Goal: Check status: Check status

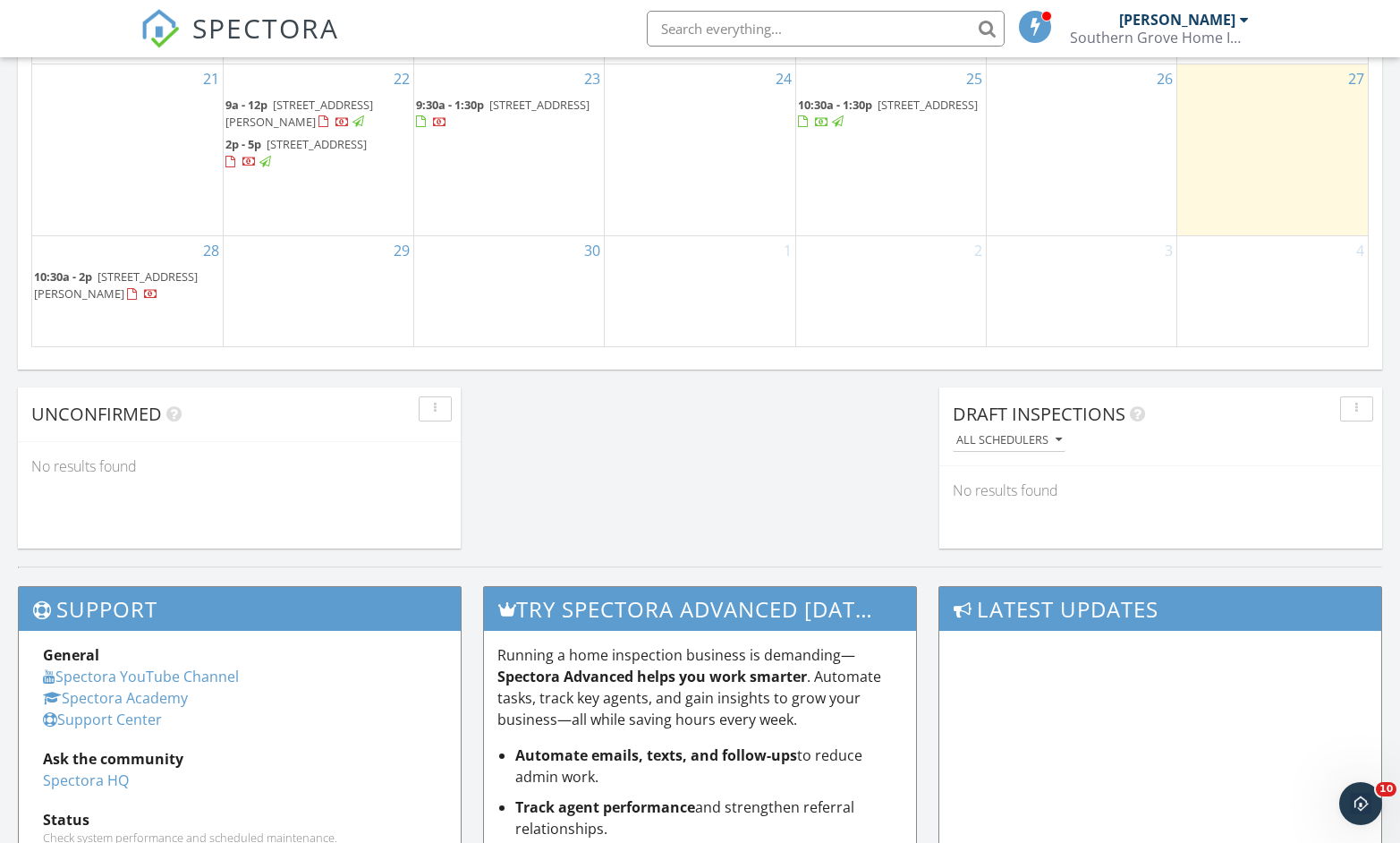
scroll to position [1656, 1428]
click at [516, 96] on span "[STREET_ADDRESS]" at bounding box center [539, 104] width 100 height 16
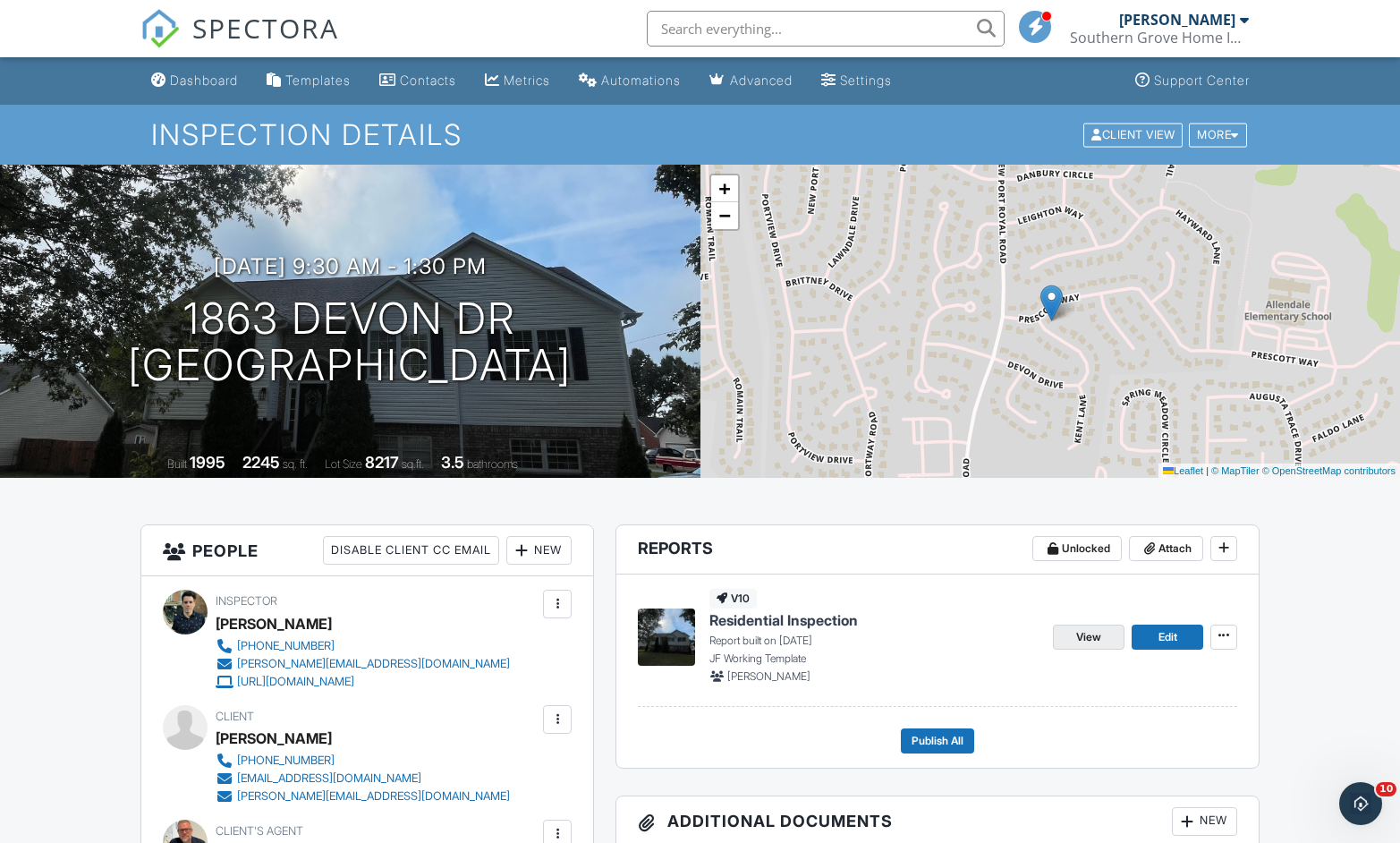
click at [1083, 643] on span "View" at bounding box center [1089, 637] width 25 height 18
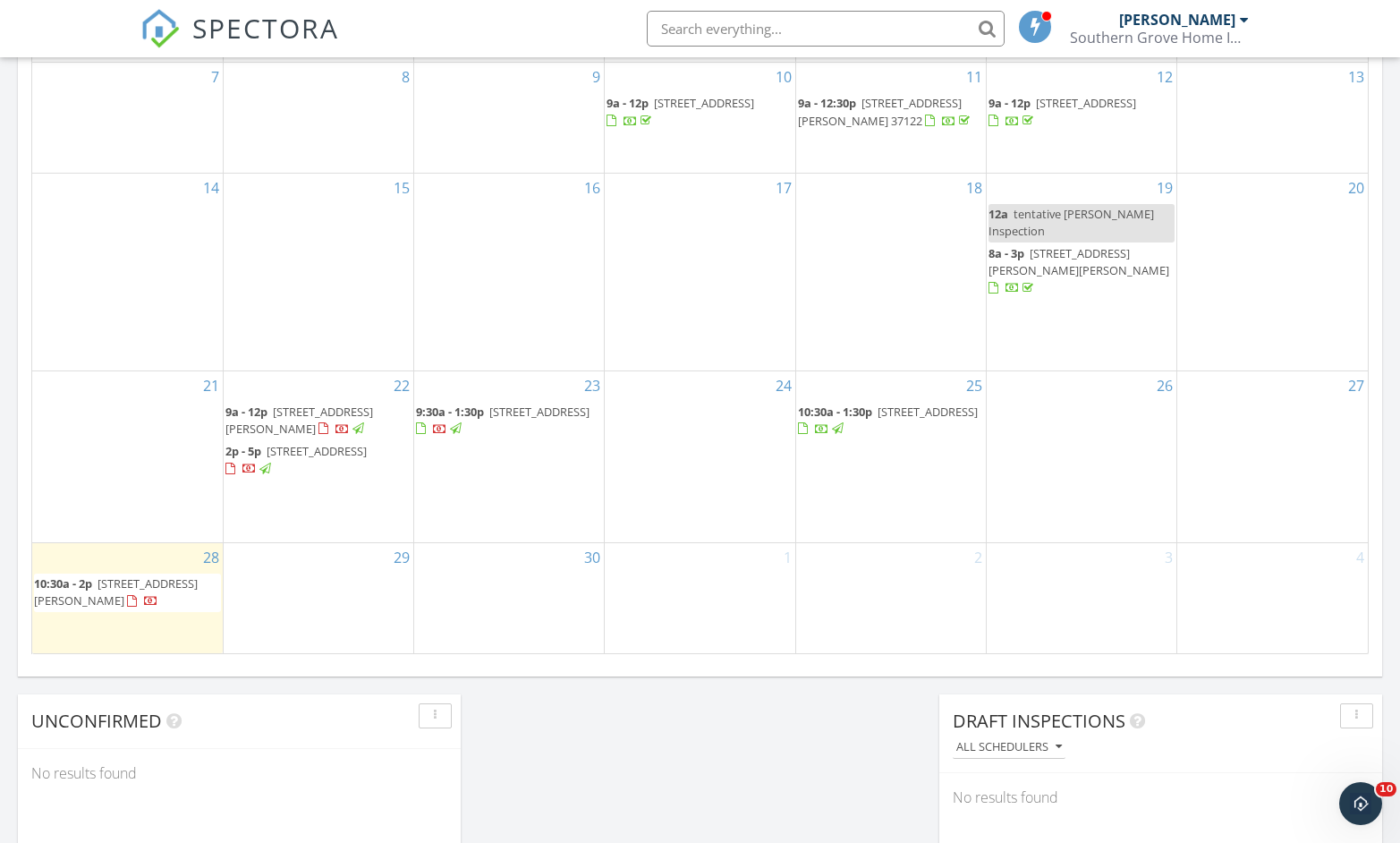
scroll to position [993, 0]
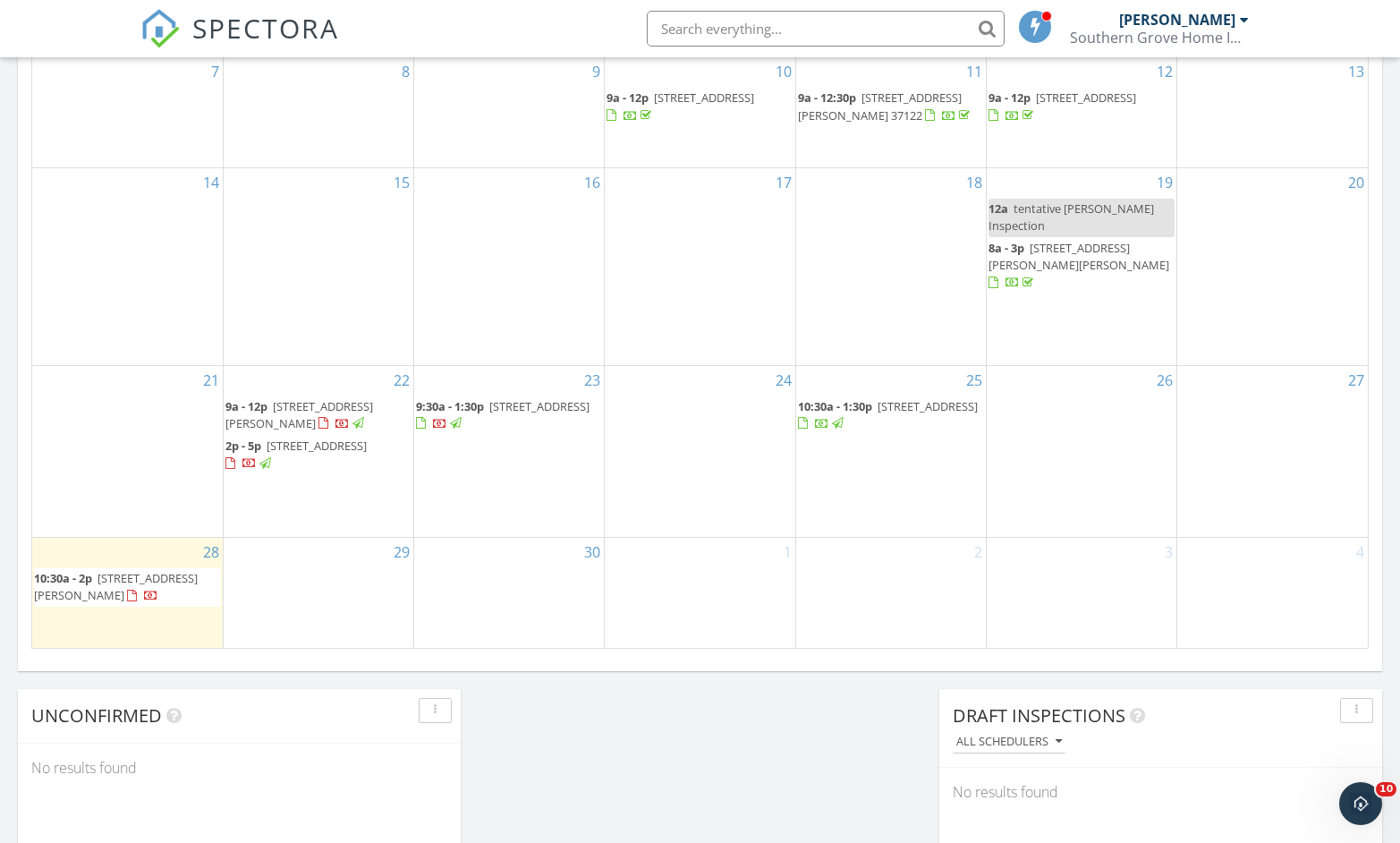
click at [127, 590] on div at bounding box center [132, 596] width 10 height 11
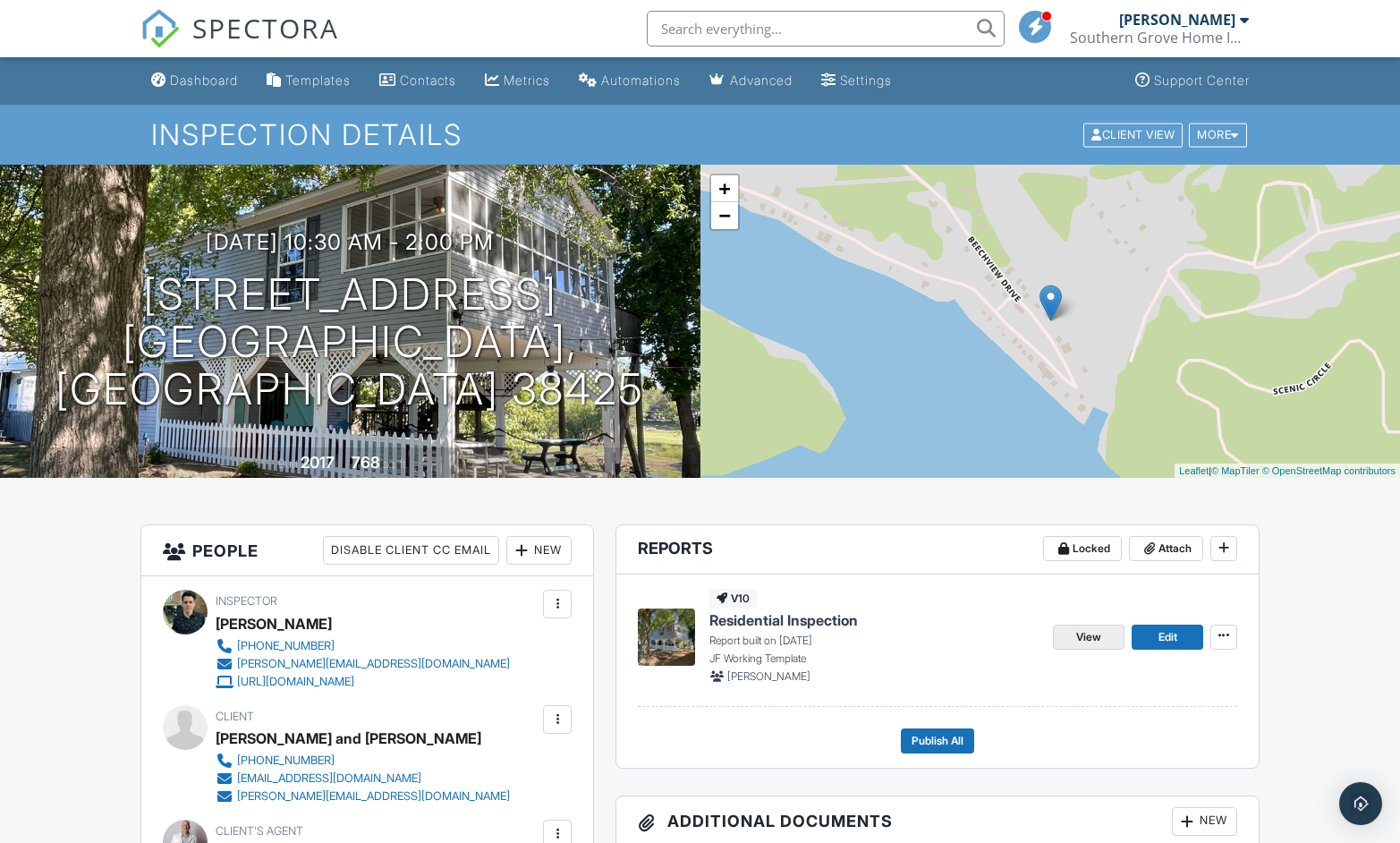
click at [1087, 629] on span "View" at bounding box center [1089, 637] width 25 height 18
